Goal: Transaction & Acquisition: Subscribe to service/newsletter

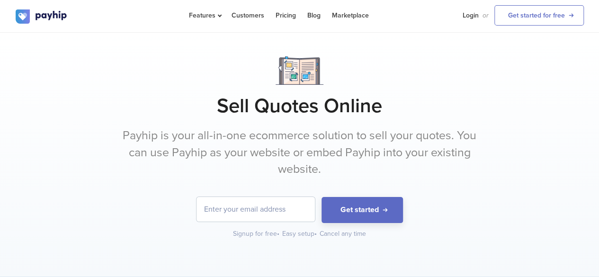
click at [255, 230] on div "Signup for free •" at bounding box center [256, 233] width 47 height 9
click at [493, 105] on h1 "Sell Quotes Online" at bounding box center [300, 106] width 568 height 24
click at [541, 11] on link "Get started for free" at bounding box center [538, 15] width 89 height 20
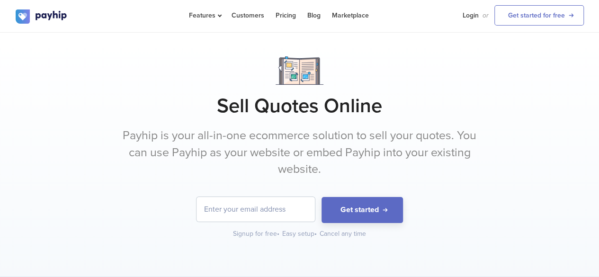
click at [324, 158] on p "Payhip is your all-in-one ecommerce solution to sell your quotes. You can use P…" at bounding box center [299, 152] width 355 height 51
copy p "embed"
click at [367, 152] on p "Payhip is your all-in-one ecommerce solution to sell your quotes. You can use P…" at bounding box center [299, 152] width 355 height 51
drag, startPoint x: 263, startPoint y: 231, endPoint x: 266, endPoint y: 213, distance: 18.7
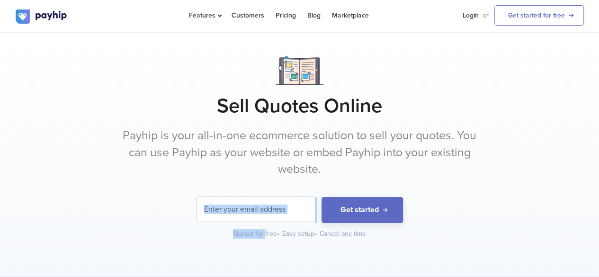
click at [266, 213] on div "Get started Signup for free • Easy setup • Cancel any time" at bounding box center [300, 218] width 568 height 42
click at [266, 213] on input "email" at bounding box center [255, 209] width 118 height 25
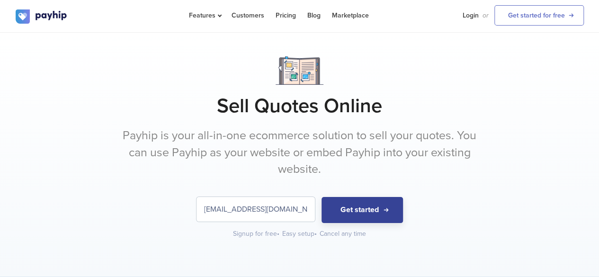
type input "[EMAIL_ADDRESS][DOMAIN_NAME]"
click at [356, 205] on button "Get started" at bounding box center [361, 210] width 81 height 26
